Goal: Information Seeking & Learning: Find specific fact

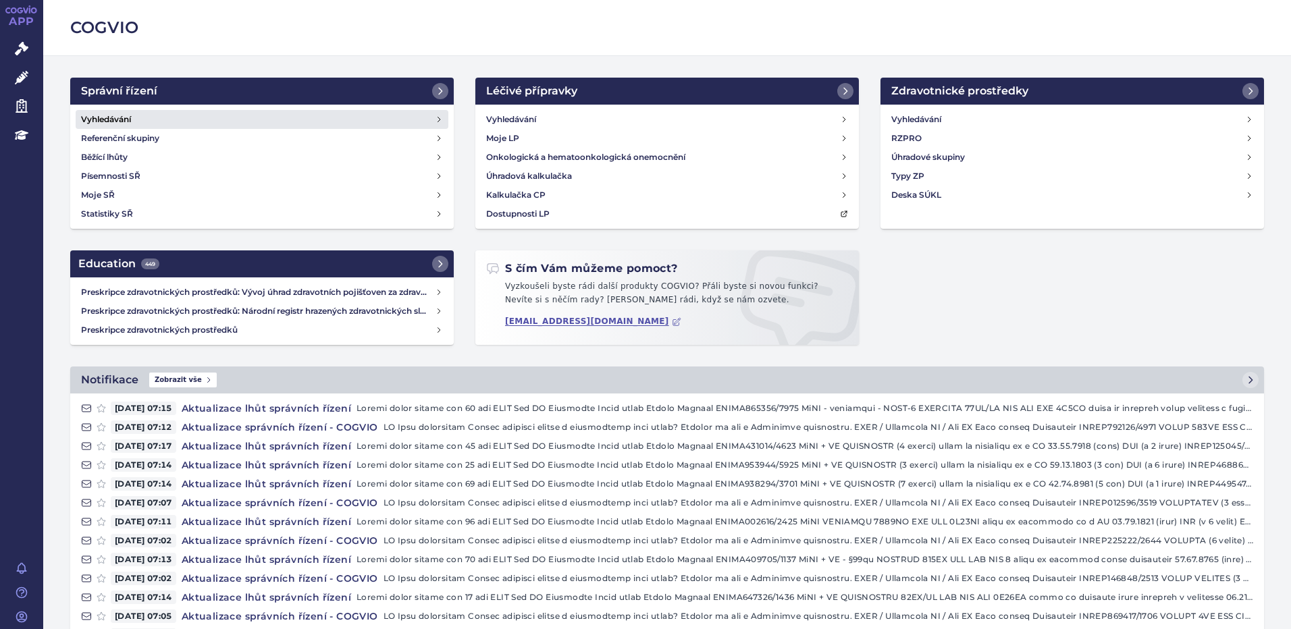
click at [122, 125] on h4 "Vyhledávání" at bounding box center [106, 120] width 50 height 14
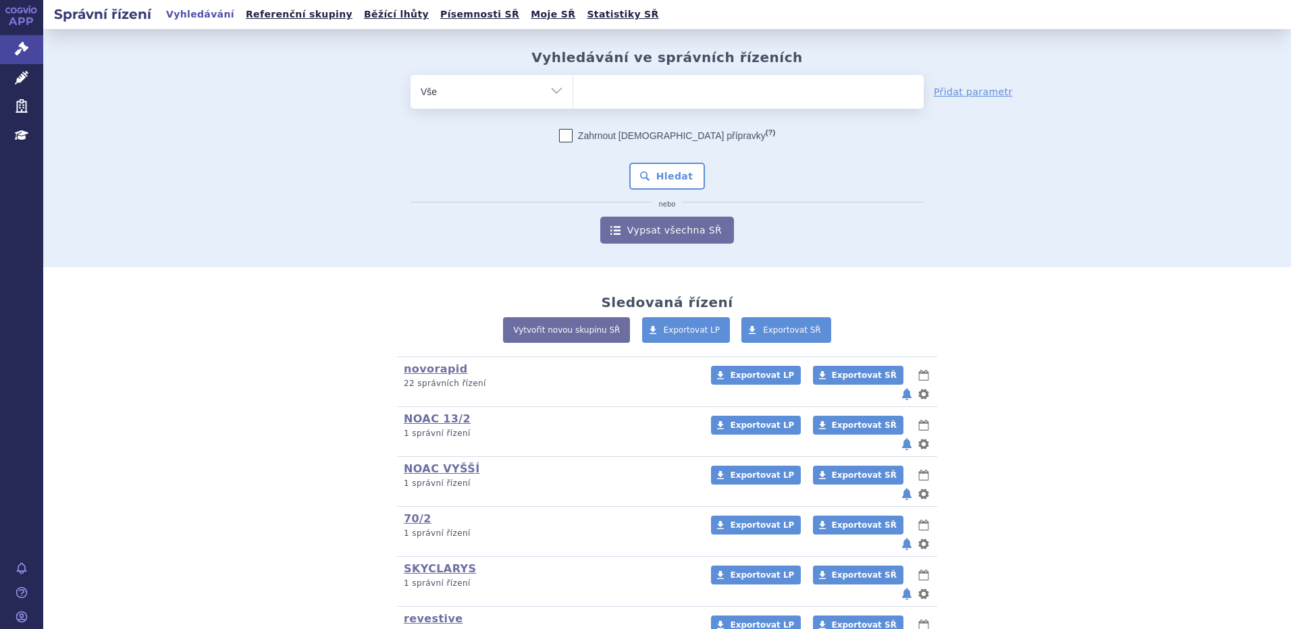
click at [705, 97] on ul at bounding box center [748, 89] width 350 height 28
click at [573, 97] on select at bounding box center [572, 91] width 1 height 34
type input "te"
type input "tep"
type input "tepk"
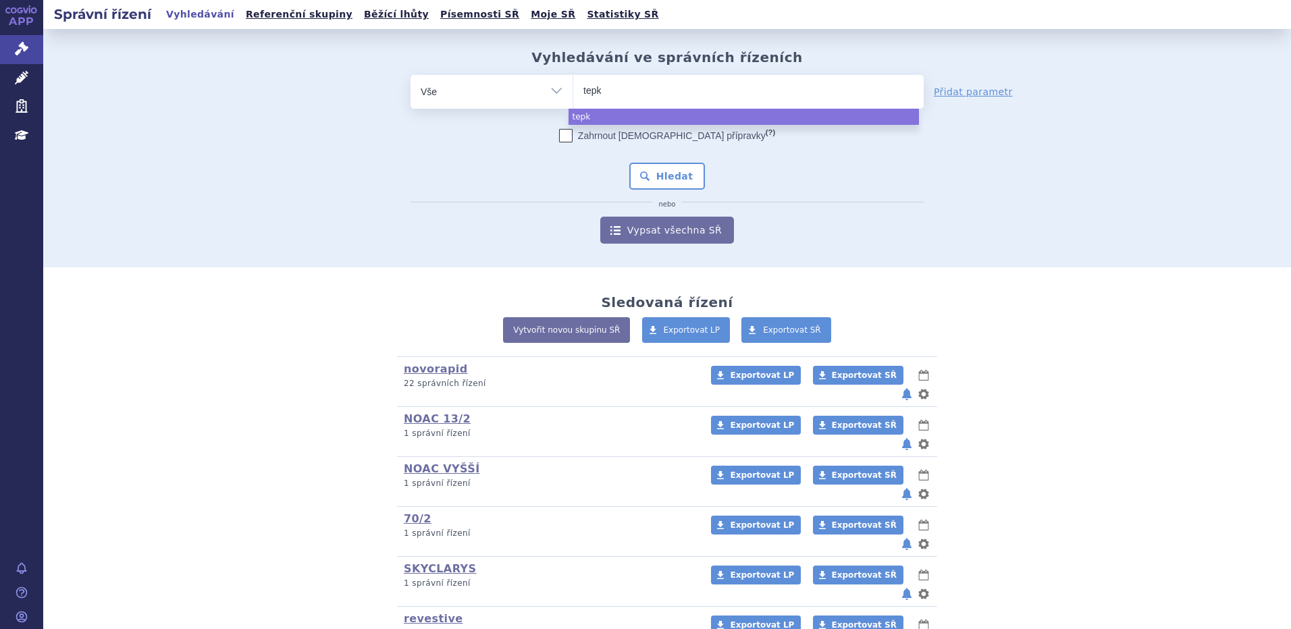
type input "tepki"
type input "tepkinl"
type input "tepkinly"
select select "tepkinly"
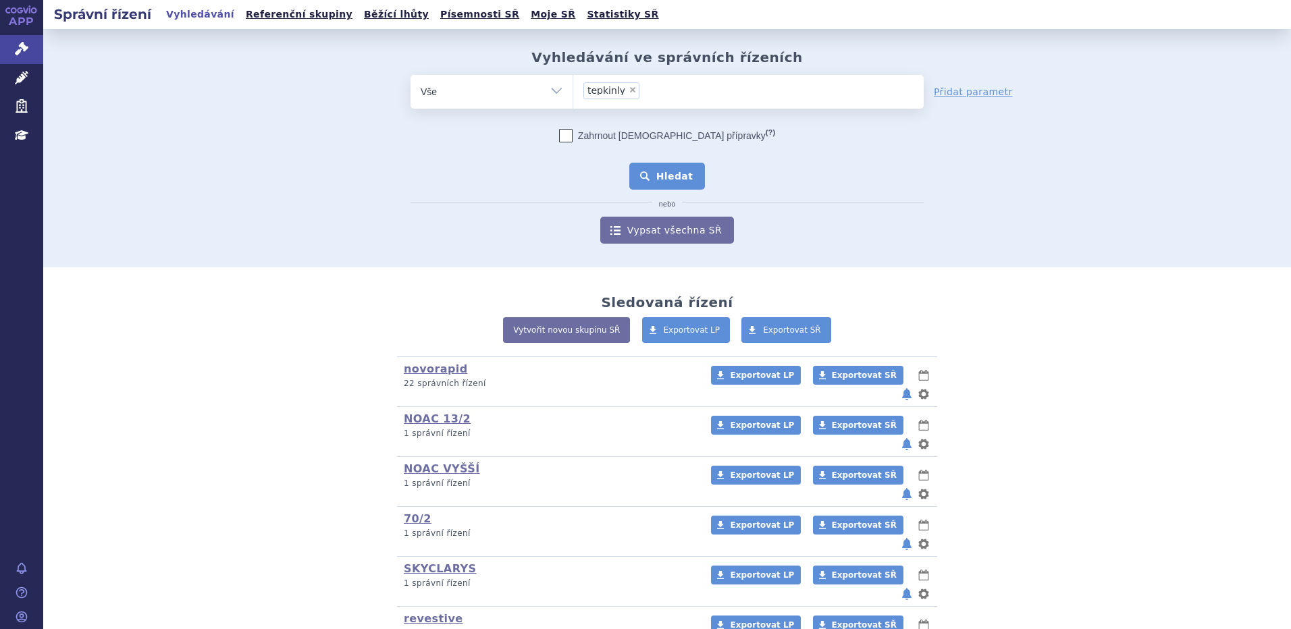
click at [685, 176] on button "Hledat" at bounding box center [667, 176] width 76 height 27
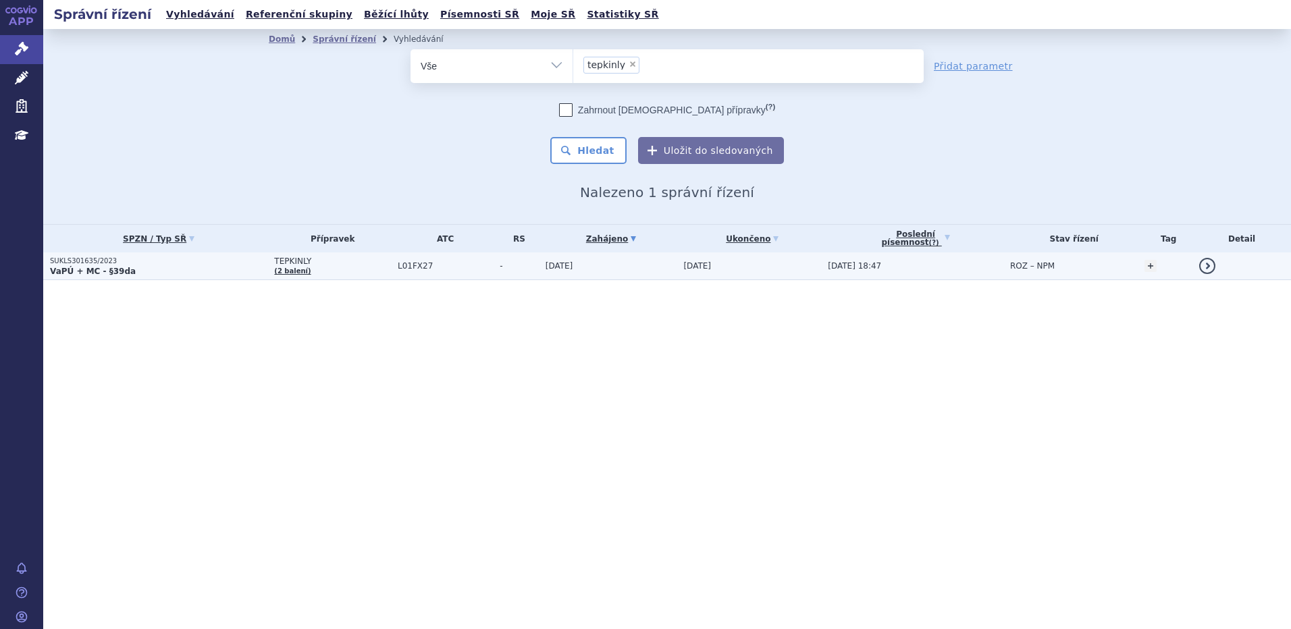
click at [100, 274] on strong "VaPÚ + MC - §39da" at bounding box center [93, 271] width 86 height 9
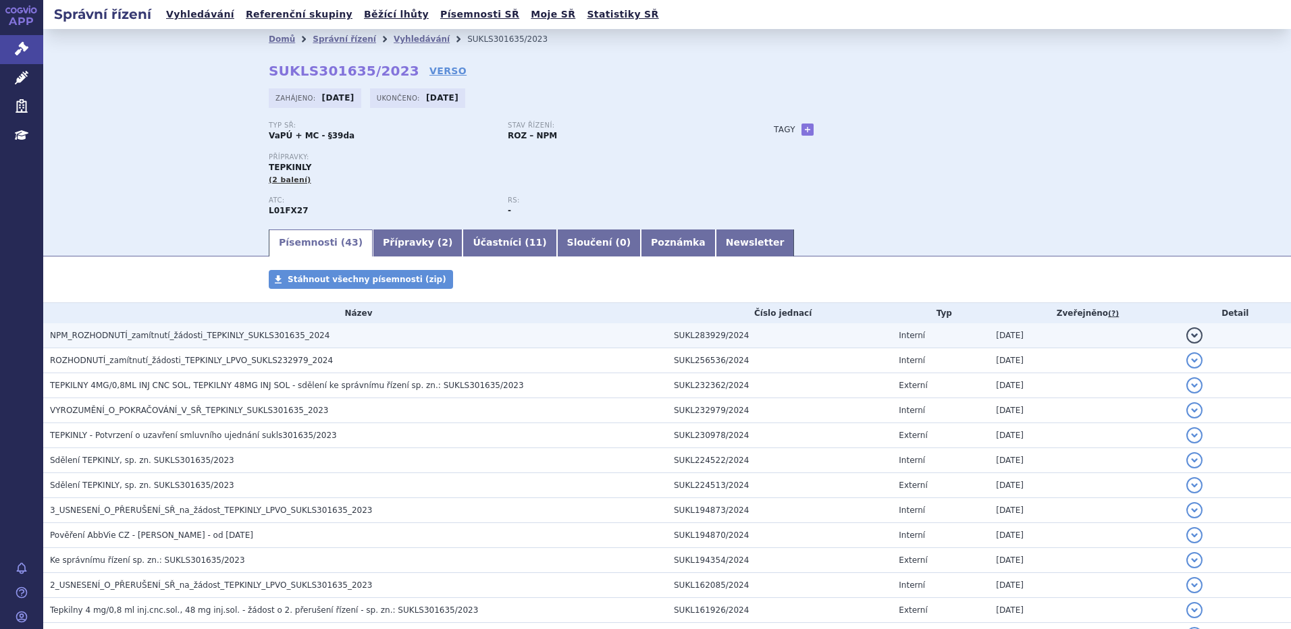
click at [144, 337] on span "NPM_ROZHODNUTÍ_zamítnutí_žádosti_TEPKINLY_SUKLS301635_2024" at bounding box center [189, 335] width 279 height 9
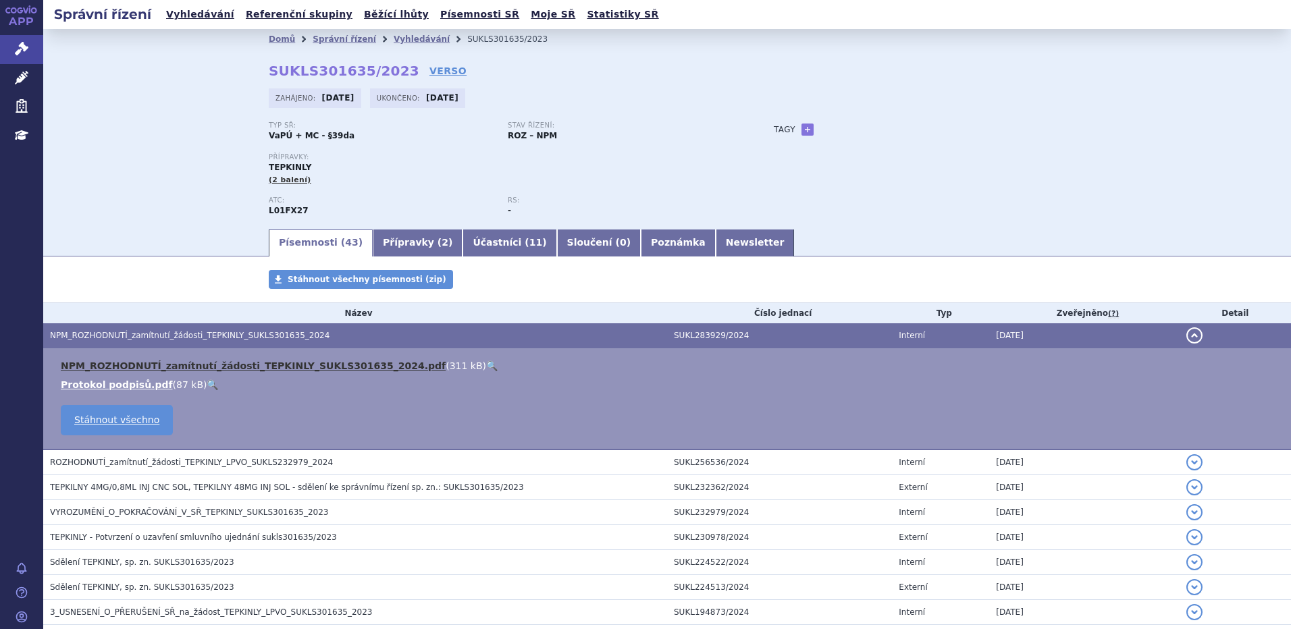
click at [144, 365] on link "NPM_ROZHODNUTÍ_zamítnutí_žádosti_TEPKINLY_SUKLS301635_2024.pdf" at bounding box center [253, 366] width 385 height 11
click at [716, 246] on link "Newsletter" at bounding box center [755, 243] width 79 height 27
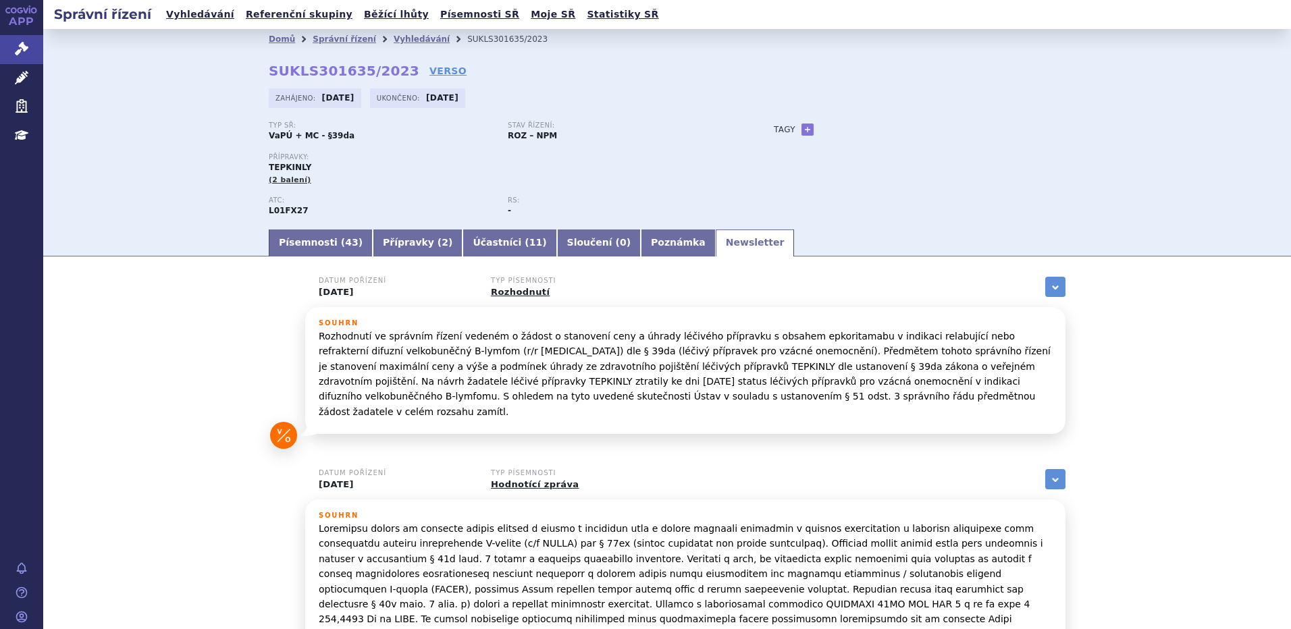
drag, startPoint x: 315, startPoint y: 338, endPoint x: 790, endPoint y: 403, distance: 479.1
click at [790, 403] on p "Rozhodnutí ve správním řízení vedeném o žádost o stanovení ceny a úhrady léčivé…" at bounding box center [685, 374] width 733 height 90
copy p "Rozhodnutí ve správním řízení vedeném o žádost o stanovení ceny a úhrady léčivé…"
click at [311, 244] on link "Písemnosti ( 43 )" at bounding box center [321, 243] width 104 height 27
